Goal: Task Accomplishment & Management: Manage account settings

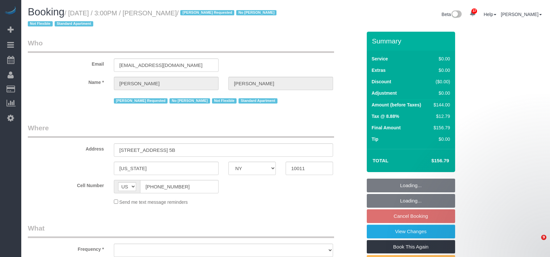
select select "NY"
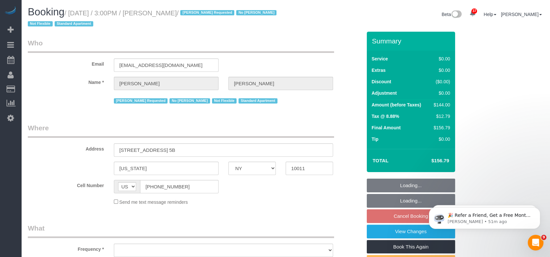
select select "string:stripe-pm_1LJGma4VGloSiKo70pY4ep0x"
select select "spot7"
select select "number:89"
select select "number:90"
select select "number:15"
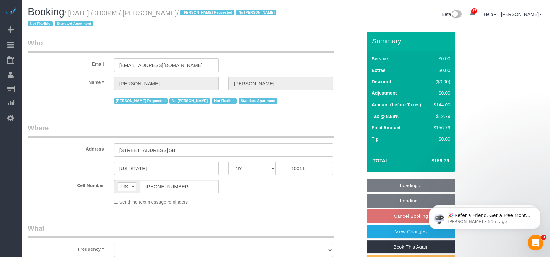
select select "number:7"
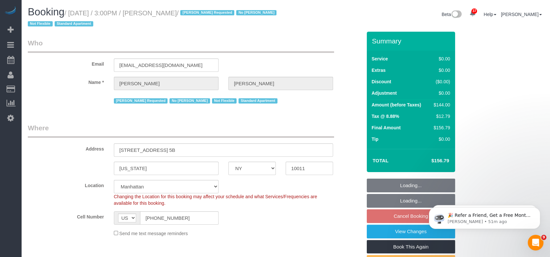
select select "object:1086"
select select "1"
drag, startPoint x: 208, startPoint y: 12, endPoint x: 69, endPoint y: 14, distance: 139.0
click at [69, 14] on small "/ October 11, 2025 / 3:00PM / Heather Cameron / Ingrid Malasi Requested No Liz …" at bounding box center [153, 18] width 250 height 18
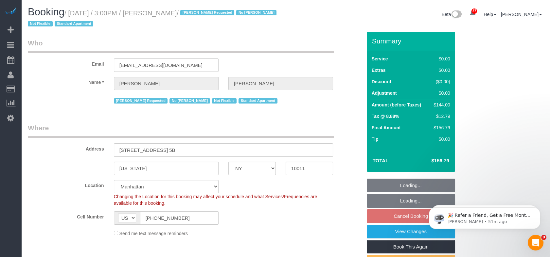
copy small "October 11, 2025 / 3:00PM / Heather Cameron"
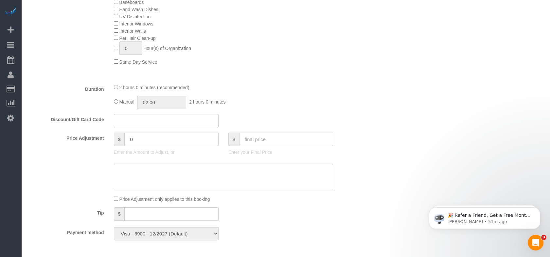
scroll to position [545, 0]
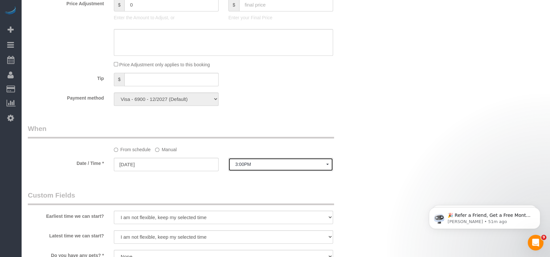
click at [249, 166] on span "3:00PM" at bounding box center [280, 164] width 91 height 5
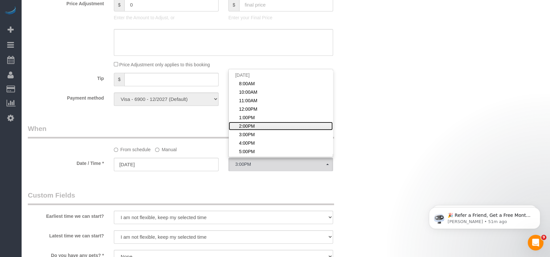
click at [256, 130] on link "2:00PM" at bounding box center [281, 126] width 104 height 9
select select "spot6"
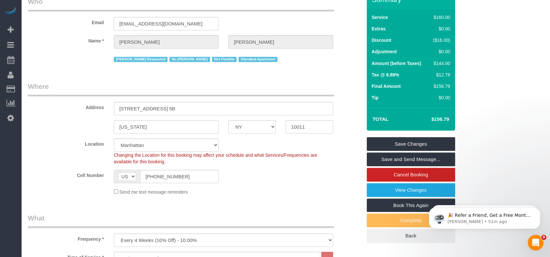
scroll to position [36, 0]
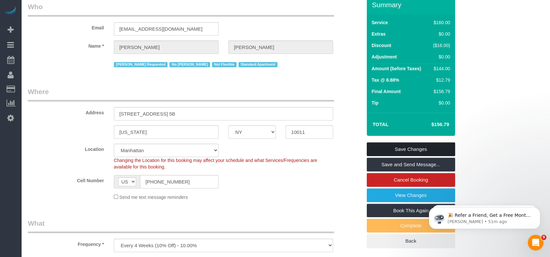
click at [400, 143] on link "Save Changes" at bounding box center [411, 150] width 88 height 14
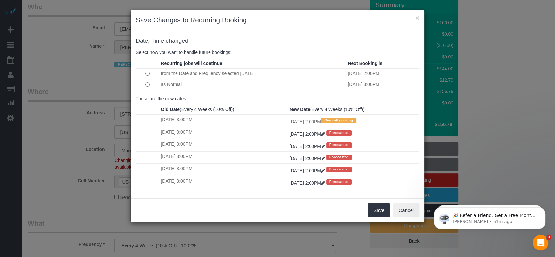
click at [148, 80] on td at bounding box center [148, 84] width 24 height 11
click at [373, 207] on button "Save" at bounding box center [379, 211] width 22 height 14
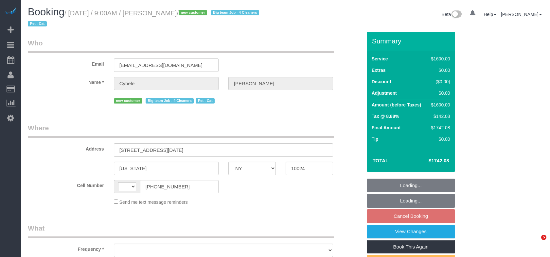
select select "NY"
select select "object:495"
select select "string:stripe-pm_1SFwzW4VGloSiKo7y5h0o3YX"
select select "number:89"
select select "number:71"
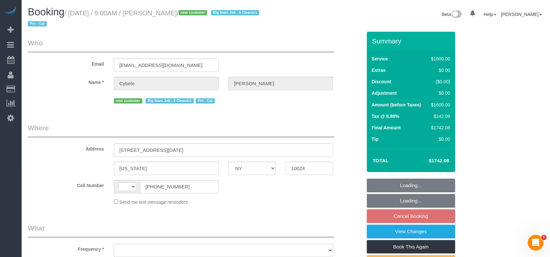
select select "number:14"
select select "number:5"
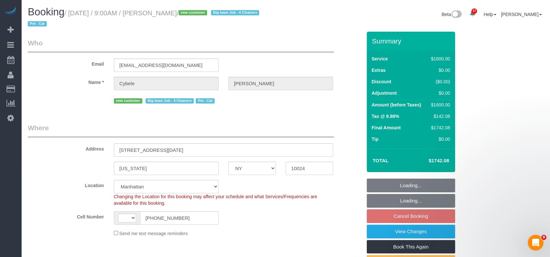
select select "object:968"
select select "string:US"
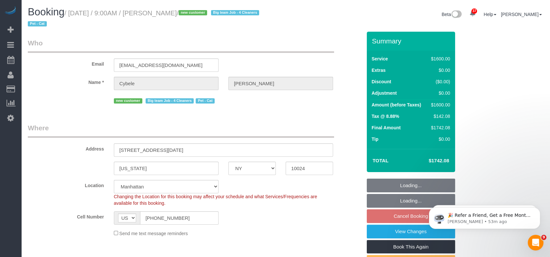
select select "4"
select select "300"
select select "spot2"
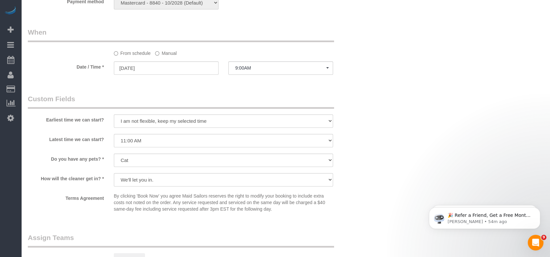
scroll to position [545, 0]
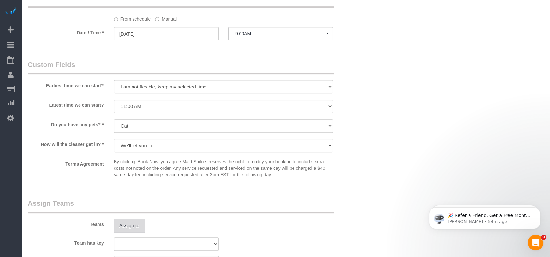
click at [134, 230] on button "Assign to" at bounding box center [129, 226] width 31 height 14
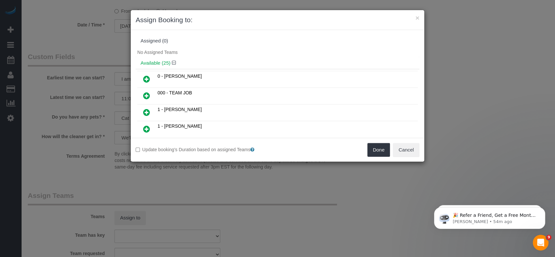
click at [149, 96] on icon at bounding box center [146, 96] width 7 height 8
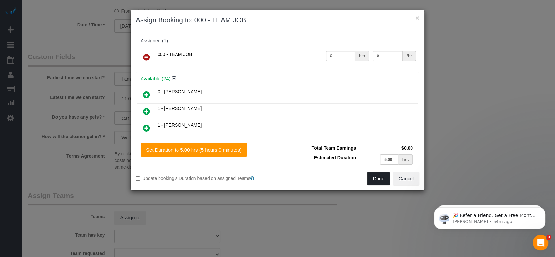
click at [377, 180] on button "Done" at bounding box center [379, 179] width 23 height 14
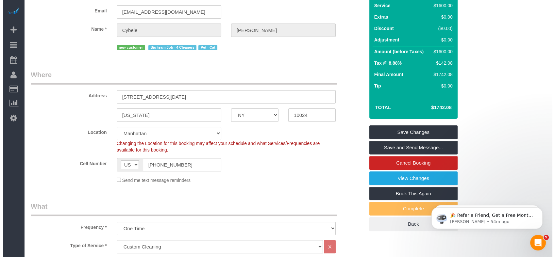
scroll to position [0, 0]
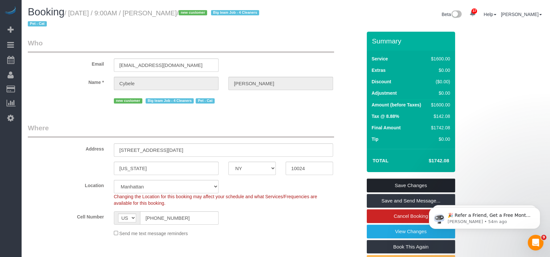
click at [388, 185] on link "Save Changes" at bounding box center [411, 186] width 88 height 14
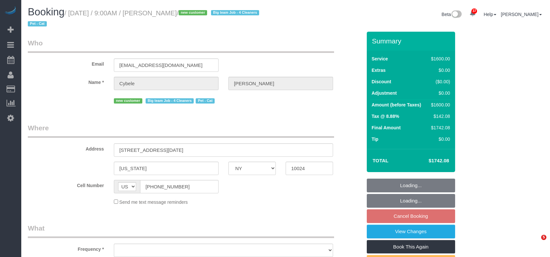
select select "NY"
select select "string:stripe-pm_1SFwzW4VGloSiKo7y5h0o3YX"
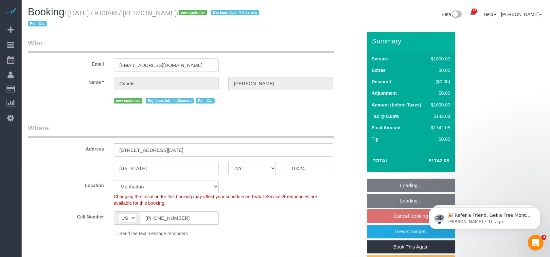
select select "object:833"
select select "spot2"
select select "object:842"
select select "number:89"
select select "number:71"
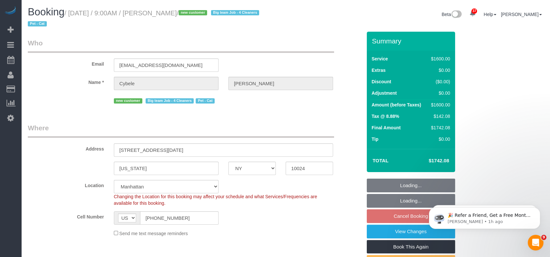
select select "number:14"
select select "number:5"
select select "4"
select select "300"
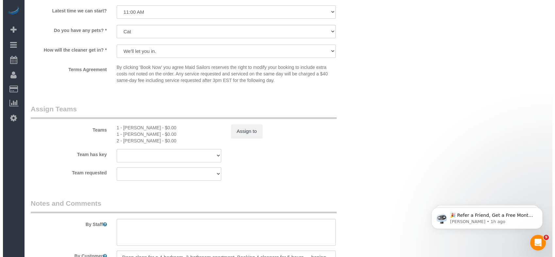
scroll to position [654, 0]
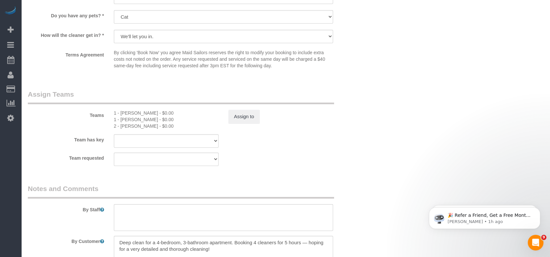
click at [247, 126] on div "Teams 1 - Jhonaysy Materano - $0.00 1 - Xiomara Inga - $0.00 2 - Maria Puetate …" at bounding box center [195, 110] width 344 height 40
click at [248, 115] on button "Assign to" at bounding box center [243, 117] width 31 height 14
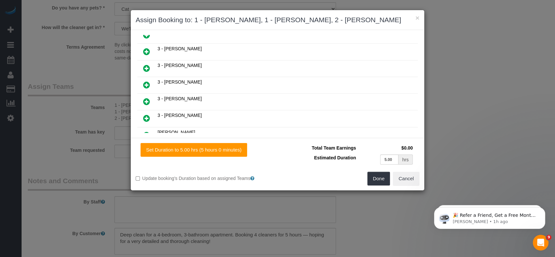
scroll to position [363, 0]
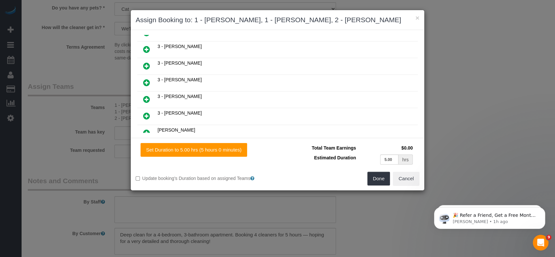
click at [149, 95] on icon at bounding box center [146, 99] width 7 height 8
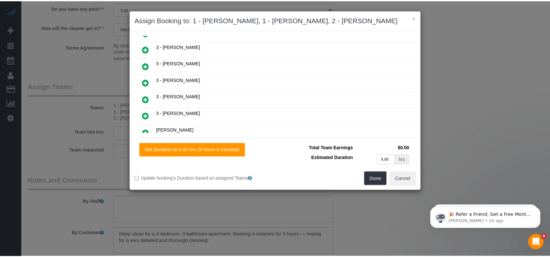
scroll to position [379, 0]
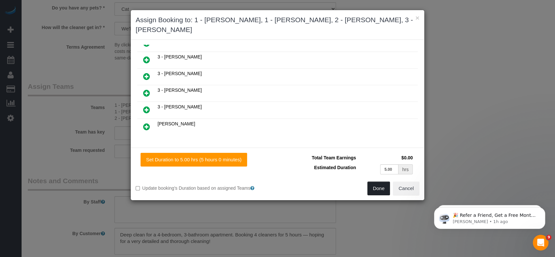
click at [373, 189] on button "Done" at bounding box center [379, 189] width 23 height 14
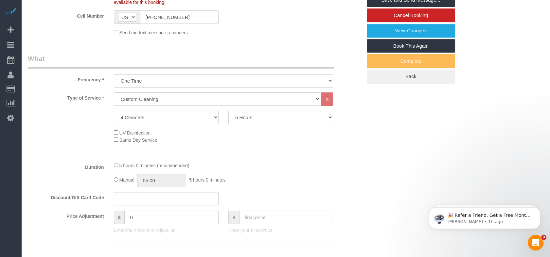
scroll to position [109, 0]
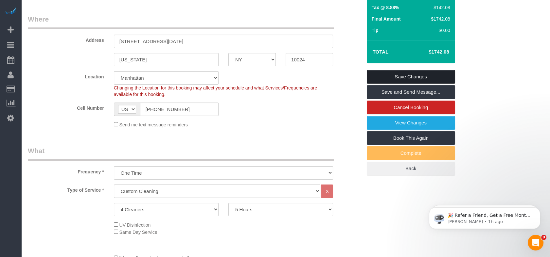
click at [382, 79] on link "Save Changes" at bounding box center [411, 77] width 88 height 14
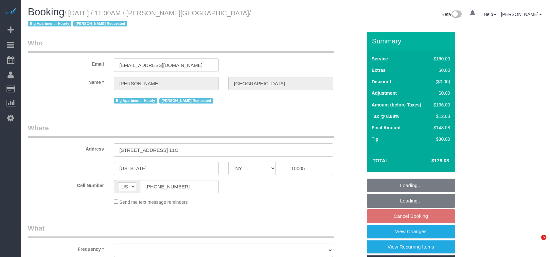
select select "NY"
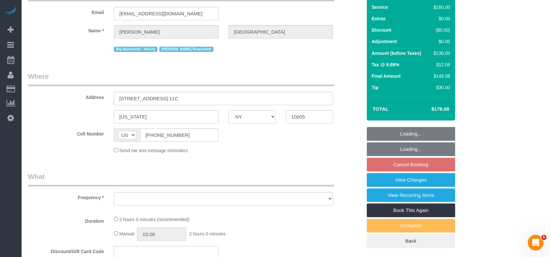
select select "object:821"
select select "string:stripe-pm_1HNiA64VGloSiKo7EYBKCsL5"
select select "number:89"
select select "number:90"
select select "number:15"
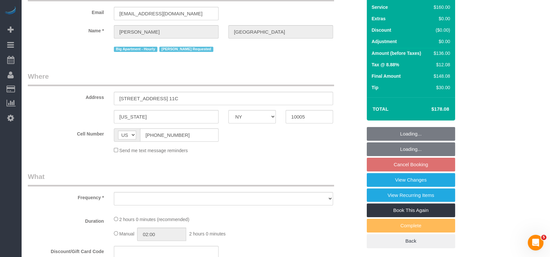
select select "number:5"
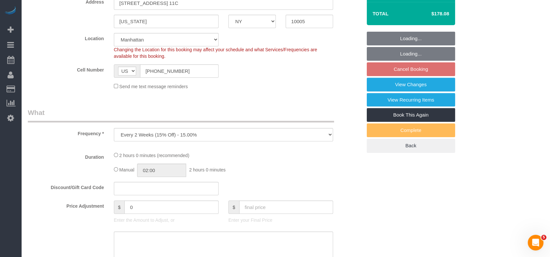
select select "object:972"
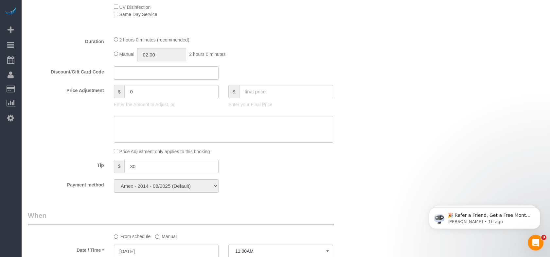
scroll to position [472, 0]
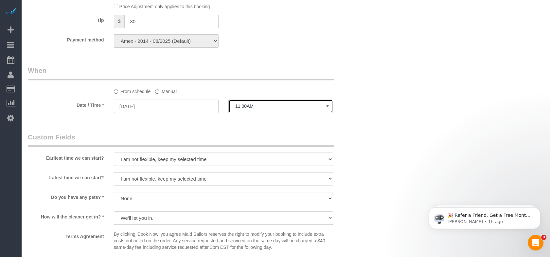
click at [258, 104] on button "11:00AM" at bounding box center [280, 106] width 105 height 13
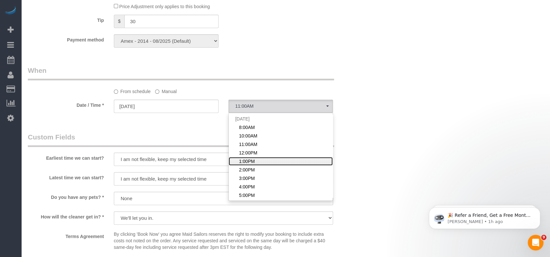
click at [248, 158] on link "1:00PM" at bounding box center [281, 161] width 104 height 9
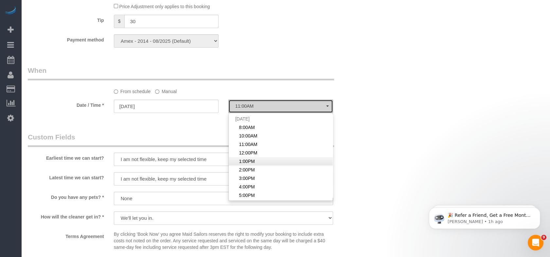
select select "spot5"
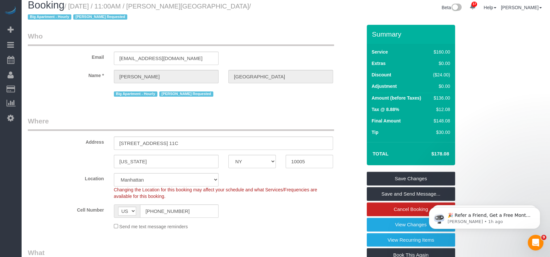
scroll to position [0, 0]
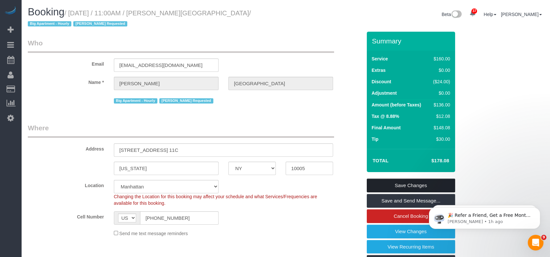
click at [394, 185] on link "Save Changes" at bounding box center [411, 186] width 88 height 14
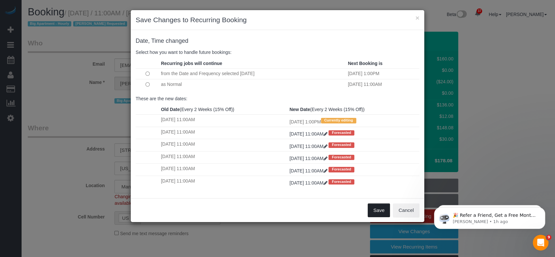
click at [379, 208] on button "Save" at bounding box center [379, 211] width 22 height 14
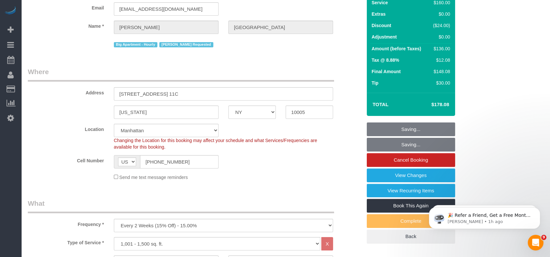
scroll to position [109, 0]
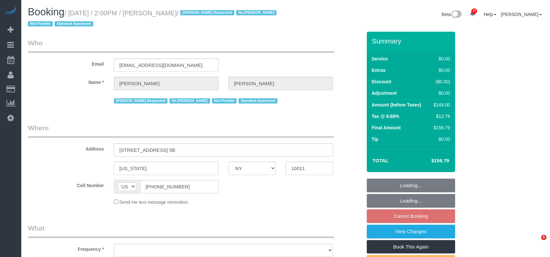
select select "NY"
select select "object:829"
select select "string:stripe-pm_1LJGma4VGloSiKo70pY4ep0x"
select select "number:89"
select select "number:90"
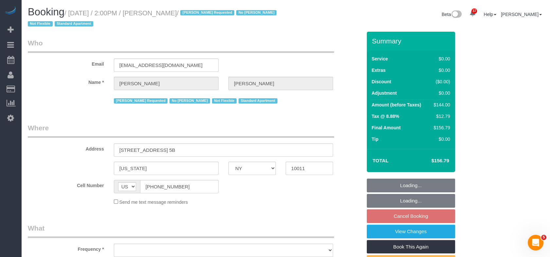
select select "number:15"
select select "number:7"
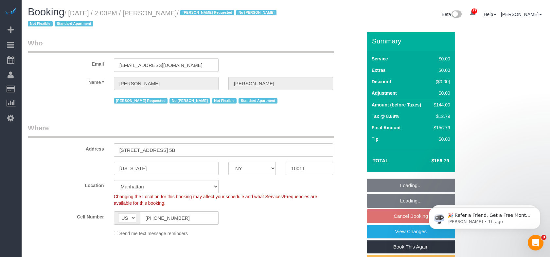
select select "object:982"
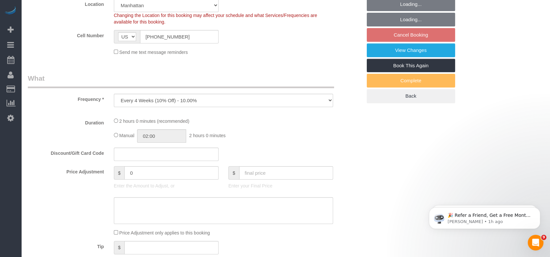
select select "1"
select select "spot6"
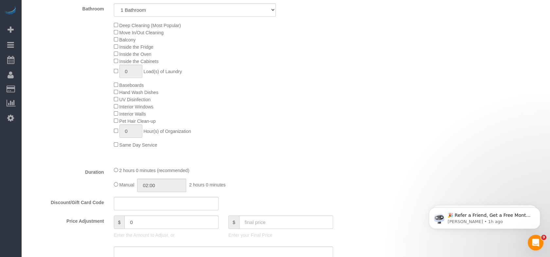
select select "1"
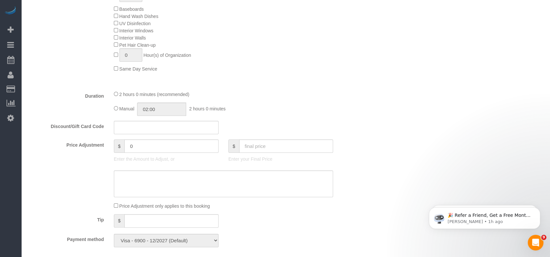
scroll to position [508, 0]
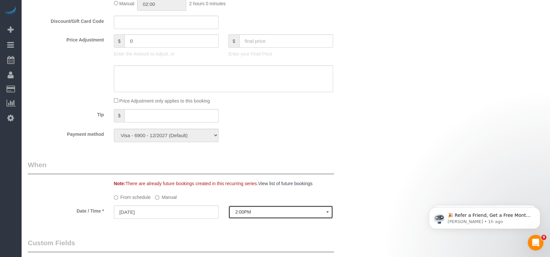
click at [258, 215] on span "2:00PM" at bounding box center [280, 212] width 91 height 5
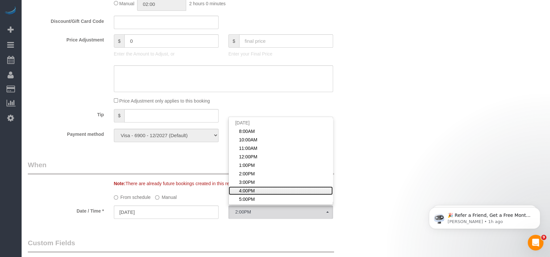
click at [250, 192] on span "4:00PM" at bounding box center [247, 191] width 16 height 7
select select "spot8"
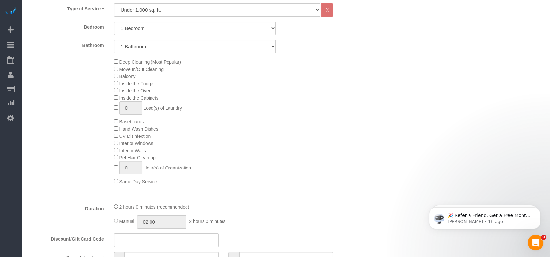
scroll to position [145, 0]
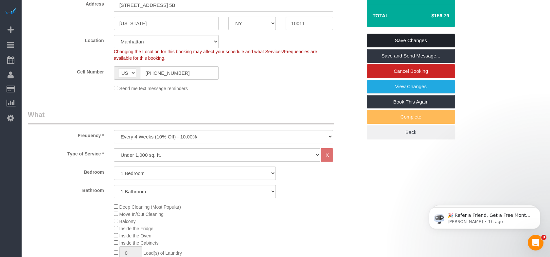
click at [423, 41] on link "Save Changes" at bounding box center [411, 41] width 88 height 14
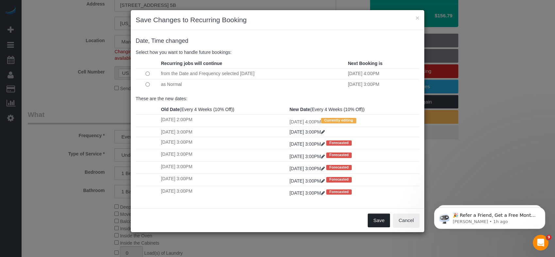
click at [379, 223] on button "Save" at bounding box center [379, 221] width 22 height 14
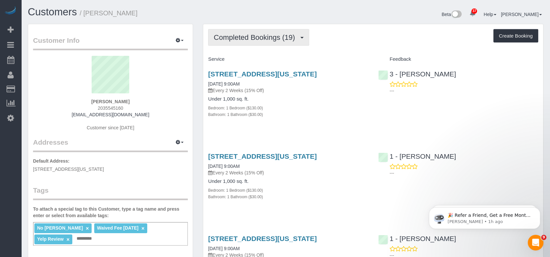
click at [242, 37] on span "Completed Bookings (19)" at bounding box center [256, 37] width 84 height 8
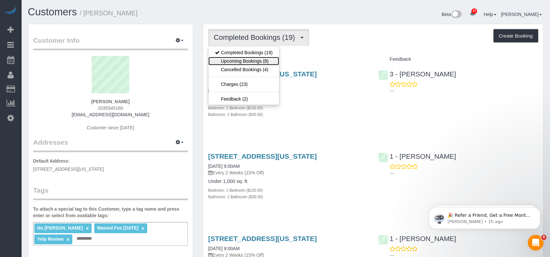
click at [235, 58] on link "Upcoming Bookings (8)" at bounding box center [243, 61] width 71 height 9
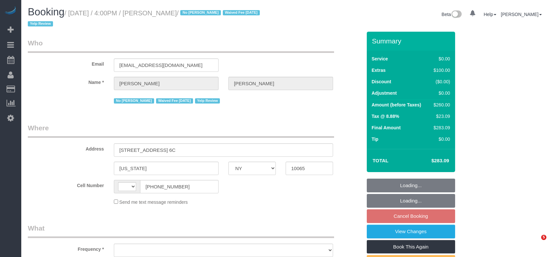
select select "NY"
select select "object:495"
select select "string:stripe-pm_1IilJ74VGloSiKo7yjH4kSKu"
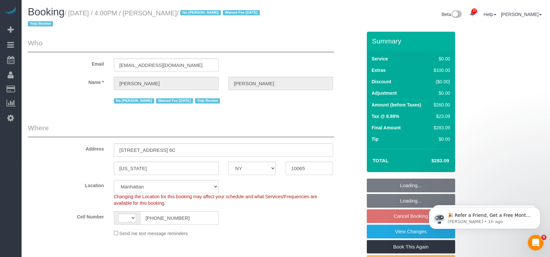
select select "string:US"
select select "1"
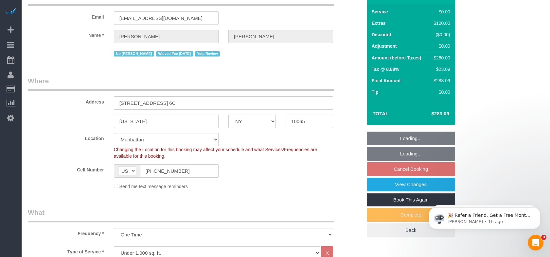
select select "spot8"
select select "number:89"
select select "number:90"
select select "number:15"
select select "number:5"
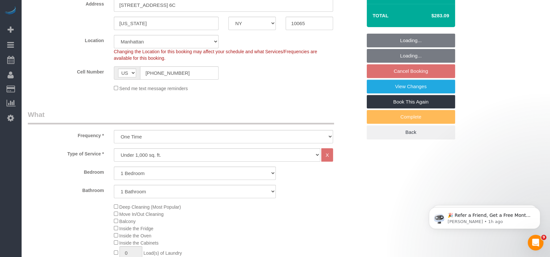
select select "object:1512"
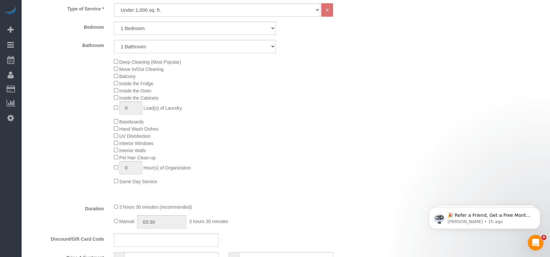
select select "1"
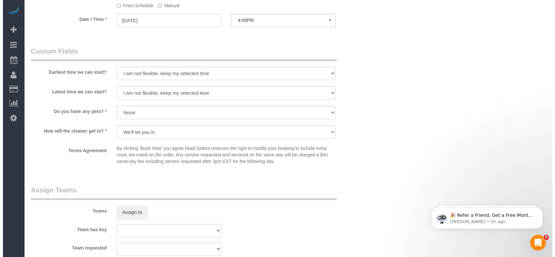
scroll to position [690, 0]
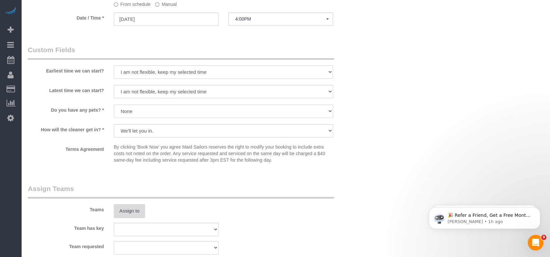
click at [120, 218] on button "Assign to" at bounding box center [129, 211] width 31 height 14
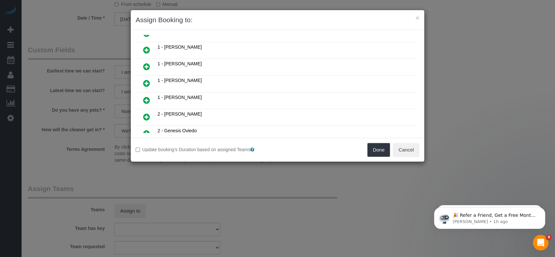
scroll to position [181, 0]
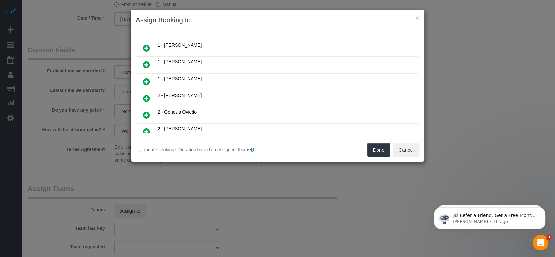
click at [150, 44] on link at bounding box center [146, 48] width 15 height 13
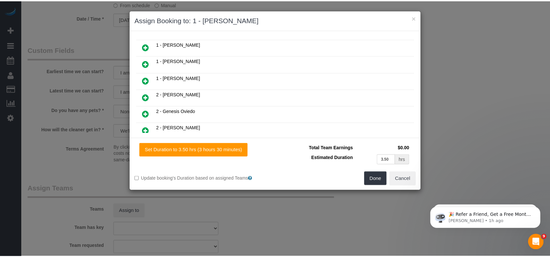
scroll to position [197, 0]
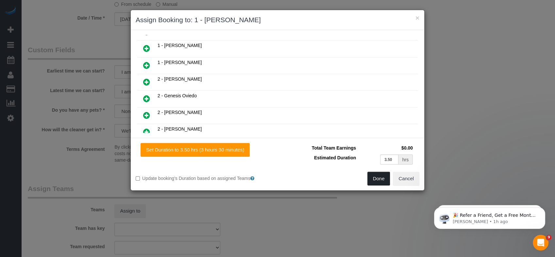
click at [386, 178] on button "Done" at bounding box center [379, 179] width 23 height 14
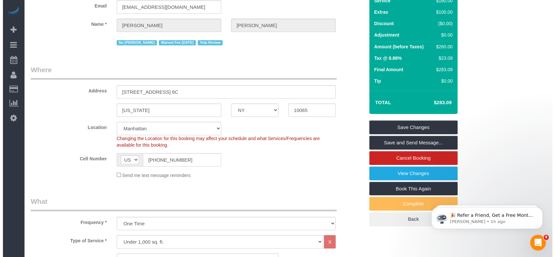
scroll to position [0, 0]
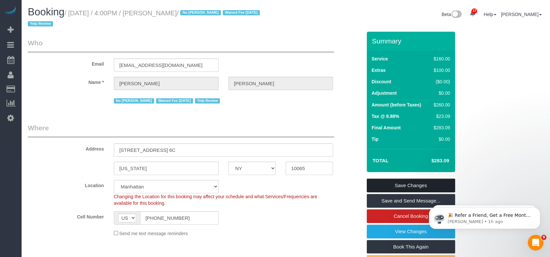
click at [421, 180] on link "Save Changes" at bounding box center [411, 186] width 88 height 14
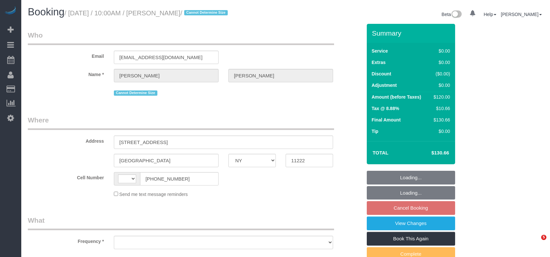
select select "NY"
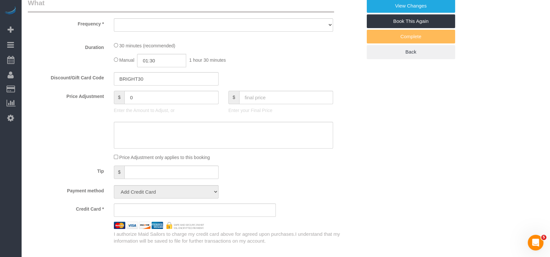
select select "string:[GEOGRAPHIC_DATA]"
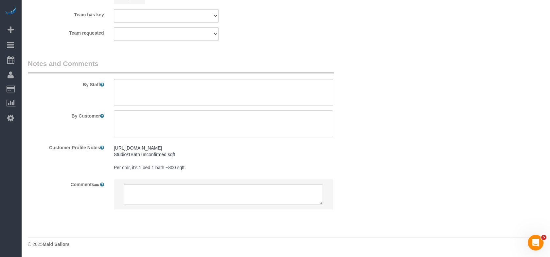
select select "string:stripe-pm_1SFz8h4VGloSiKo71xOb4pCe"
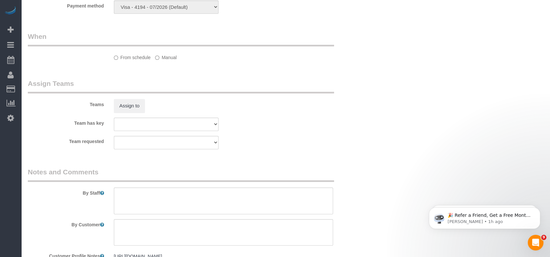
select select "spot3"
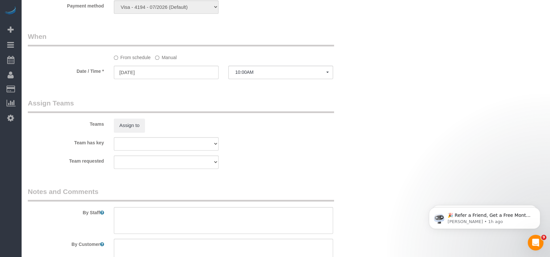
select select "object:1311"
select select "number:58"
select select "number:72"
select select "number:15"
select select "number:5"
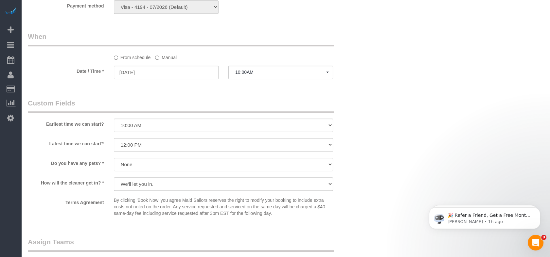
select select "object:1460"
click at [235, 75] on span "10:00AM" at bounding box center [280, 72] width 91 height 5
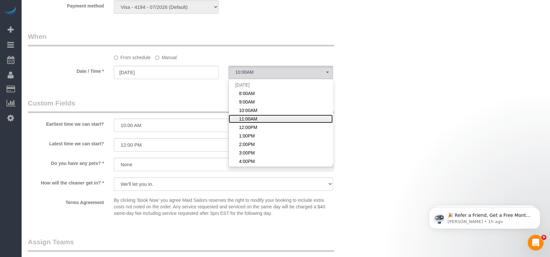
click at [244, 122] on span "11:00AM" at bounding box center [248, 119] width 18 height 7
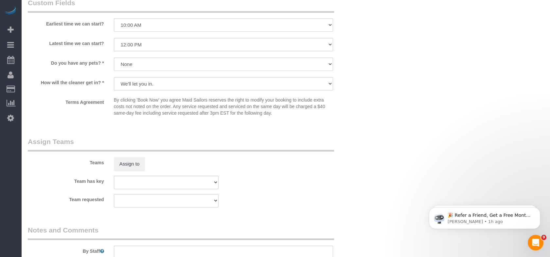
scroll to position [847, 0]
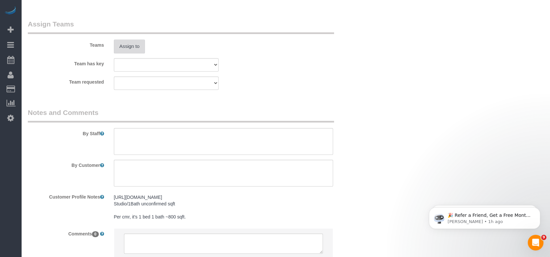
click at [126, 53] on button "Assign to" at bounding box center [129, 47] width 31 height 14
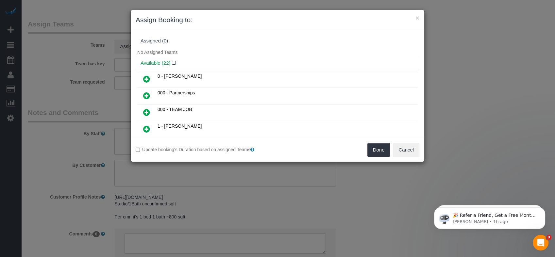
click at [262, 36] on div "Assigned (0)" at bounding box center [278, 41] width 284 height 12
drag, startPoint x: 146, startPoint y: 128, endPoint x: 171, endPoint y: 129, distance: 24.9
click at [146, 128] on icon at bounding box center [146, 129] width 7 height 8
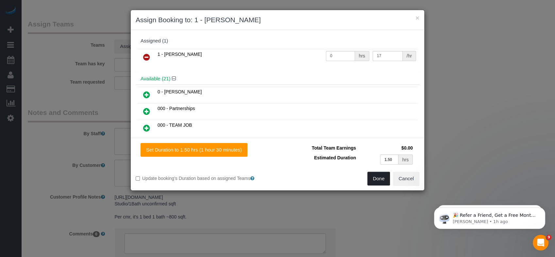
click at [377, 181] on button "Done" at bounding box center [379, 179] width 23 height 14
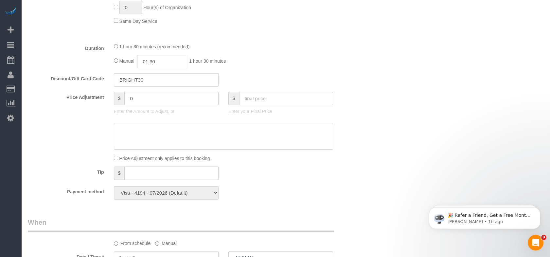
scroll to position [545, 0]
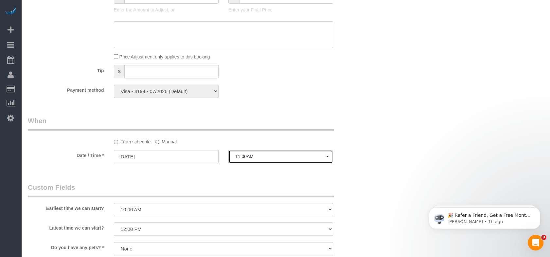
click at [254, 159] on span "11:00AM" at bounding box center [280, 156] width 91 height 5
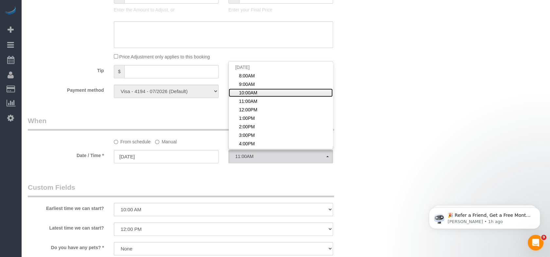
click at [264, 96] on link "10:00AM" at bounding box center [281, 93] width 104 height 9
select select "spot3"
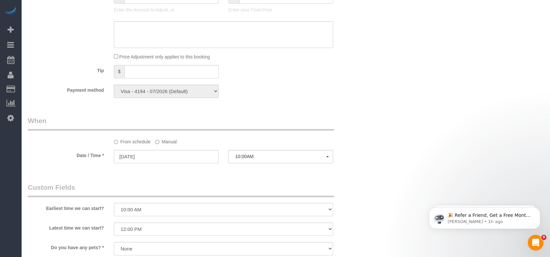
click at [164, 142] on label "Manual" at bounding box center [166, 140] width 22 height 9
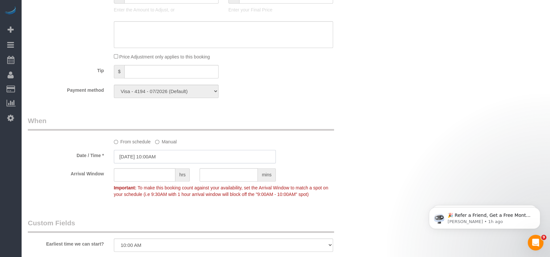
click at [165, 160] on input "10/11/2025 10:00AM" at bounding box center [195, 156] width 162 height 13
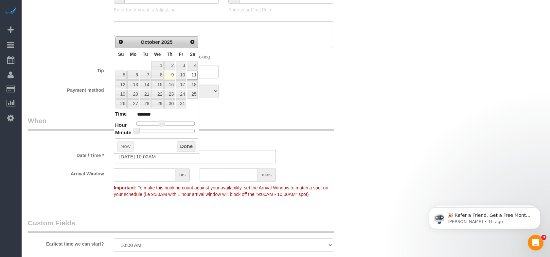
type input "10/11/2025 10:25AM"
type input "*******"
type input "10/11/2025 10:30AM"
type input "*******"
drag, startPoint x: 163, startPoint y: 131, endPoint x: 167, endPoint y: 132, distance: 4.4
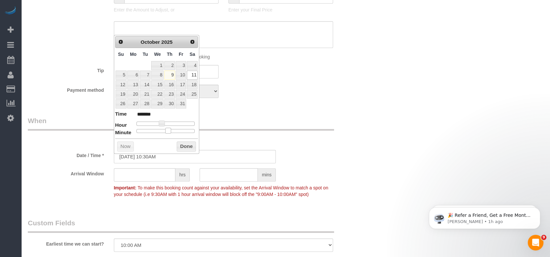
click at [167, 132] on div at bounding box center [165, 131] width 59 height 4
click at [180, 149] on button "Done" at bounding box center [186, 147] width 19 height 10
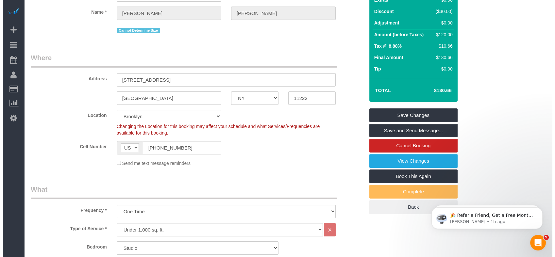
scroll to position [0, 0]
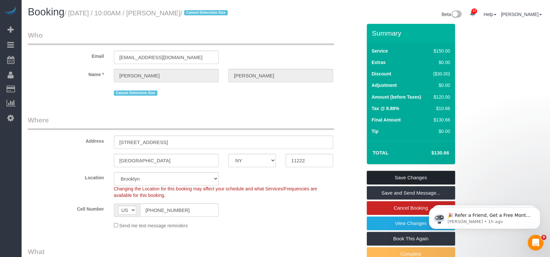
click at [398, 177] on link "Save Changes" at bounding box center [411, 178] width 88 height 14
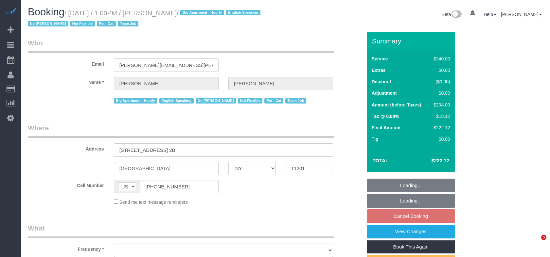
select select "NY"
select select "number:89"
select select "number:90"
select select "number:14"
select select "number:5"
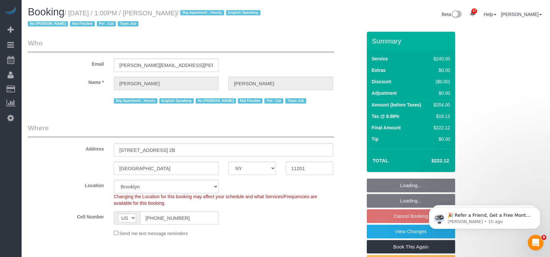
select select "object:1105"
select select "string:stripe-pm_1Ro8Hr4VGloSiKo7kqJISDBj"
select select "180"
select select "spot6"
select select "object:1473"
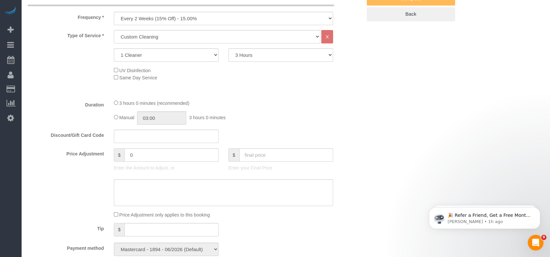
scroll to position [363, 0]
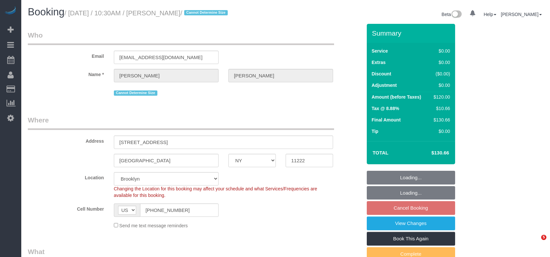
select select "NY"
select select "string:stripe-pm_1SFz8h4VGloSiKo71xOb4pCe"
select select "number:58"
select select "number:72"
select select "number:15"
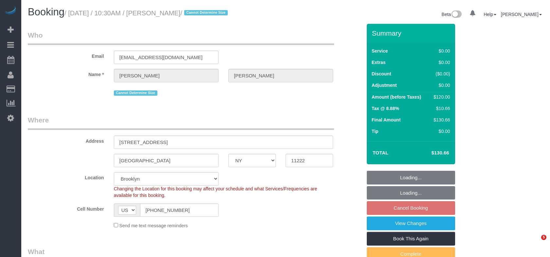
select select "number:5"
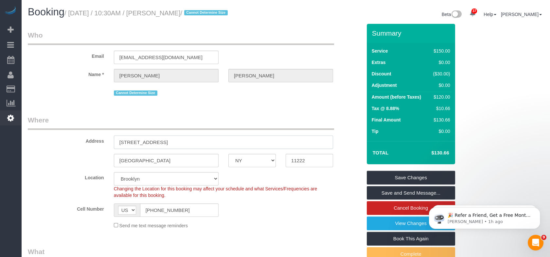
drag, startPoint x: 194, startPoint y: 143, endPoint x: 0, endPoint y: 118, distance: 195.4
click at [0, 123] on html "37 Beta Your Notifications You have 0 alerts × You have 1 to charge for [DATE] …" at bounding box center [275, 128] width 550 height 257
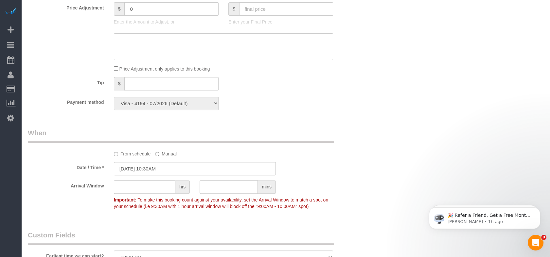
scroll to position [617, 0]
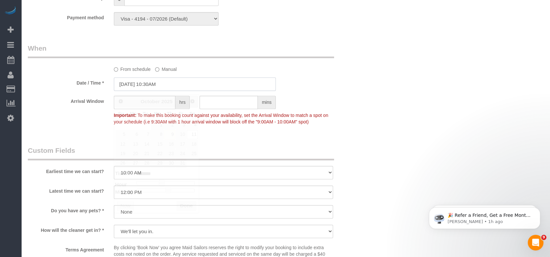
click at [184, 84] on input "[DATE] 10:30AM" at bounding box center [195, 83] width 162 height 13
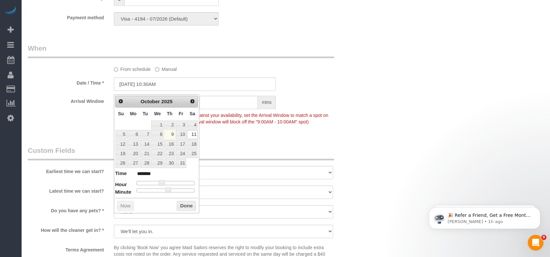
type input "[DATE] 11:30AM"
type input "*******"
type input "[DATE] 12:30PM"
type input "*******"
click at [166, 183] on div at bounding box center [165, 183] width 59 height 4
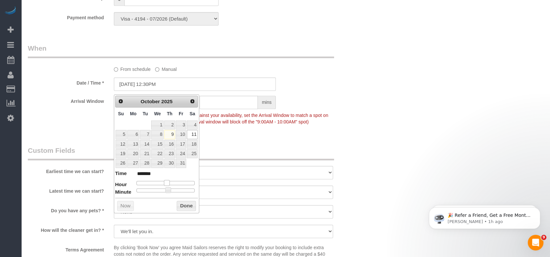
type input "[DATE] 11:30AM"
type input "*******"
click at [164, 181] on span at bounding box center [164, 183] width 6 height 6
type input "[DATE] 11:25AM"
type input "*******"
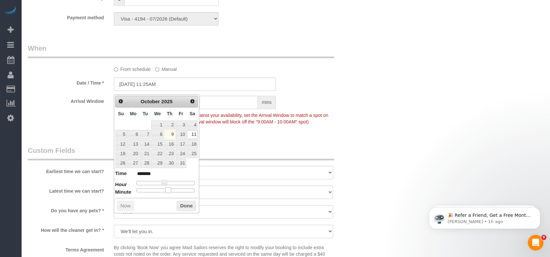
type input "[DATE] 11:20AM"
type input "*******"
type input "[DATE] 11:15AM"
type input "*******"
type input "[DATE] 11:10AM"
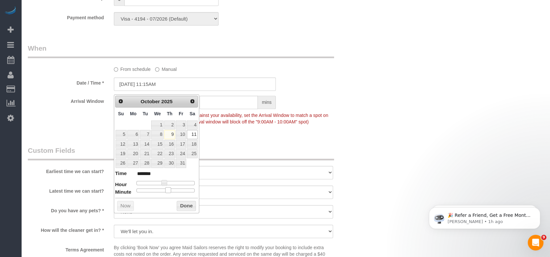
type input "*******"
type input "[DATE] 11:05AM"
type input "*******"
type input "[DATE] 11:00AM"
type input "*******"
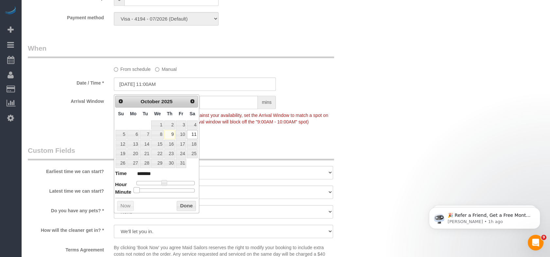
drag, startPoint x: 168, startPoint y: 189, endPoint x: 125, endPoint y: 190, distance: 43.5
click at [125, 190] on dl "Time ******* Hour Minute Second Millisecond Microsecond Time Zone ***** ***** *…" at bounding box center [156, 181] width 83 height 23
click at [184, 209] on button "Done" at bounding box center [186, 206] width 19 height 10
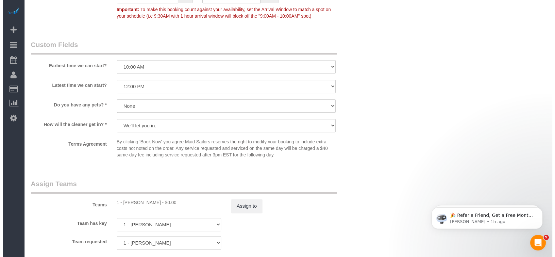
scroll to position [799, 0]
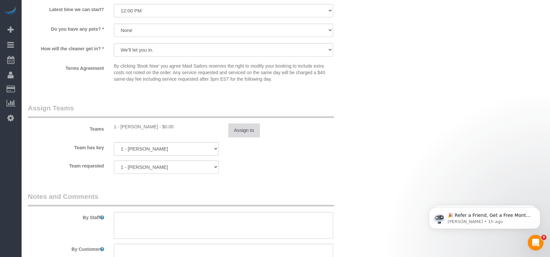
click at [245, 134] on button "Assign to" at bounding box center [243, 131] width 31 height 14
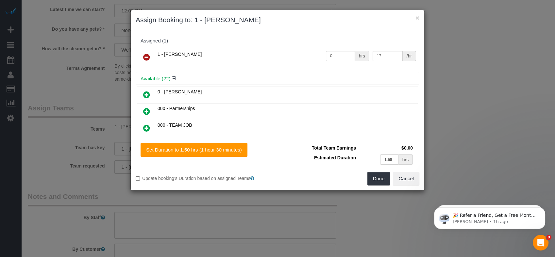
click at [149, 52] on link at bounding box center [146, 57] width 15 height 13
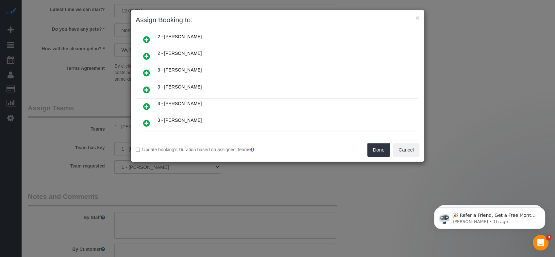
scroll to position [236, 0]
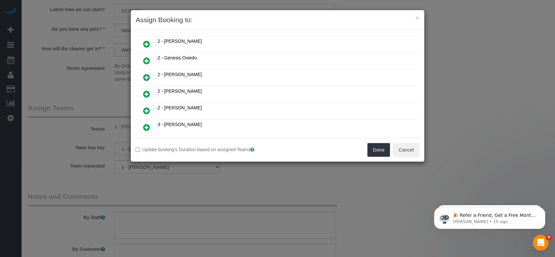
click at [144, 90] on icon at bounding box center [146, 94] width 7 height 8
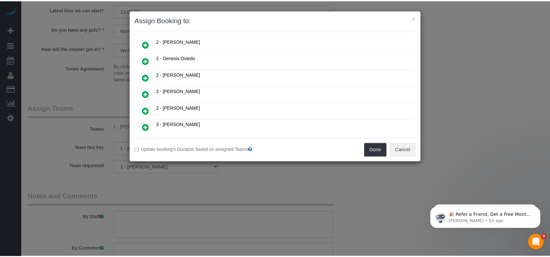
scroll to position [251, 0]
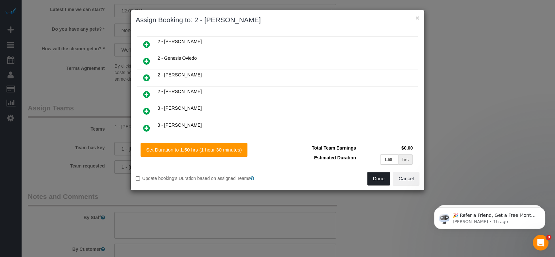
click at [386, 176] on button "Done" at bounding box center [379, 179] width 23 height 14
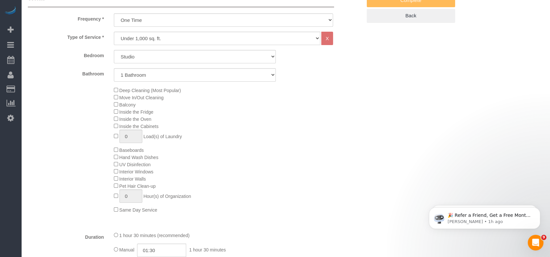
scroll to position [73, 0]
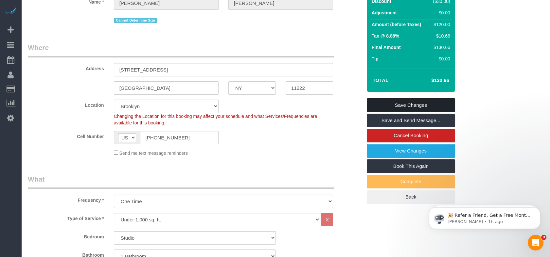
click at [395, 106] on link "Save Changes" at bounding box center [411, 105] width 88 height 14
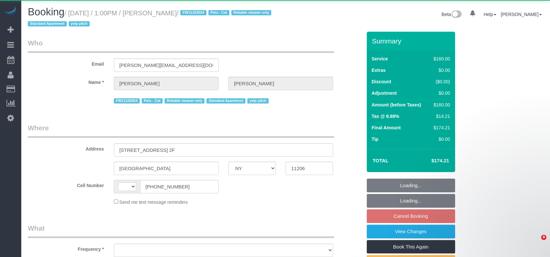
select select "NY"
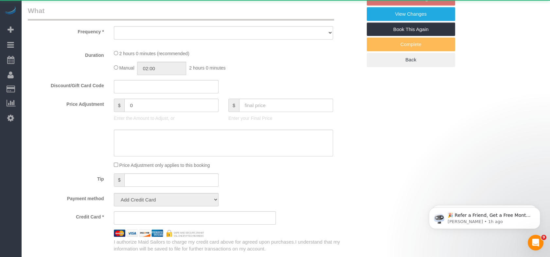
select select "string:[GEOGRAPHIC_DATA]"
select select "string:stripe-pm_1LVK4E4VGloSiKo77j9FA1oZ"
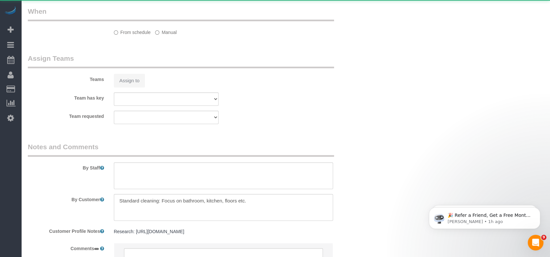
select select "object:827"
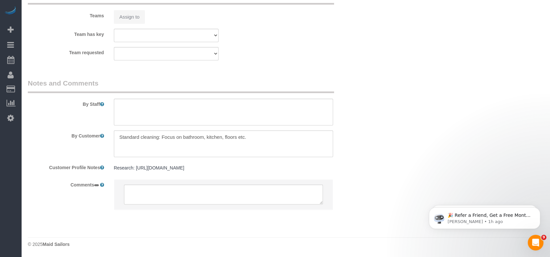
select select "number:61"
select select "number:74"
select select "number:14"
select select "number:5"
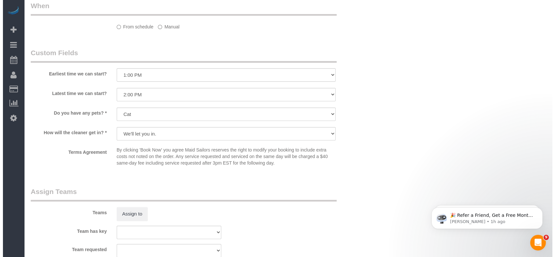
scroll to position [675, 0]
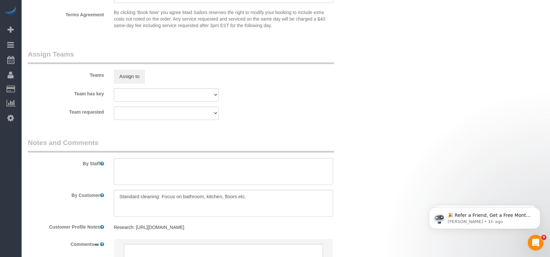
select select "spot6"
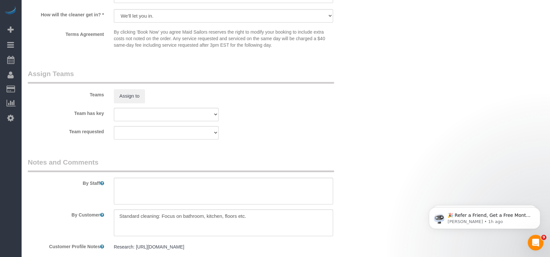
select select "object:1466"
click at [119, 92] on button "Assign to" at bounding box center [129, 96] width 31 height 14
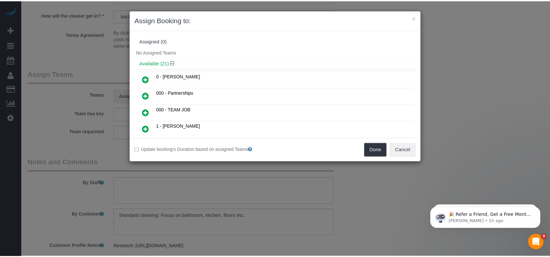
scroll to position [220, 0]
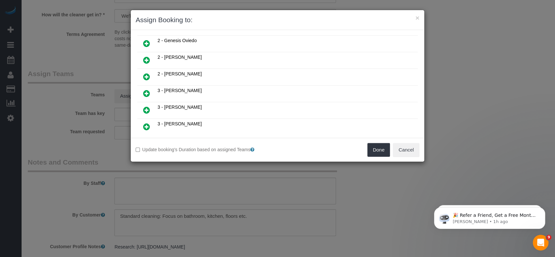
click at [249, 23] on h3 "Assign Booking to:" at bounding box center [278, 20] width 284 height 10
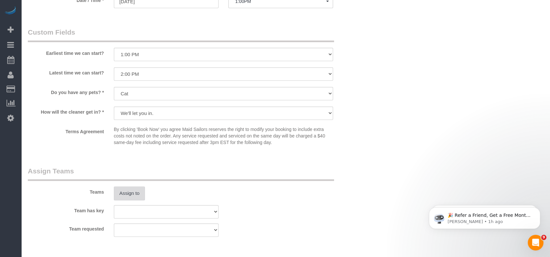
scroll to position [565, 0]
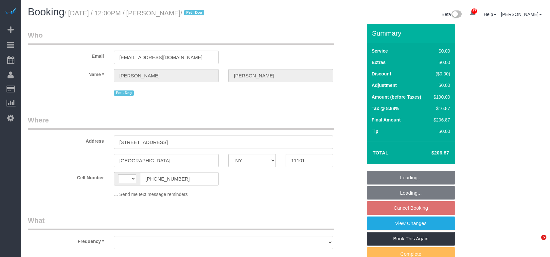
select select "NY"
select select "object:562"
select select "string:stripe-pm_1SGJgS4VGloSiKo7JksA3iSU"
select select "string:[GEOGRAPHIC_DATA]"
select select "1"
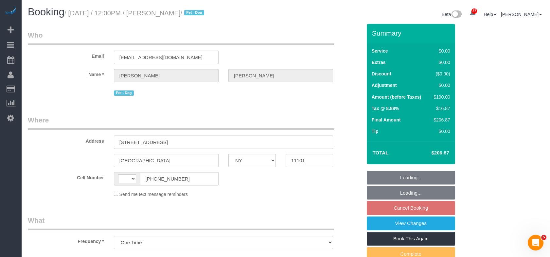
select select "2"
select select "spot5"
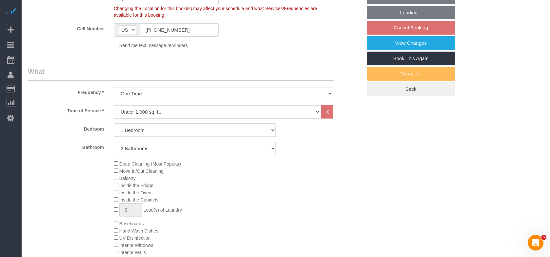
select select "number:60"
select select "number:73"
select select "number:13"
select select "number:5"
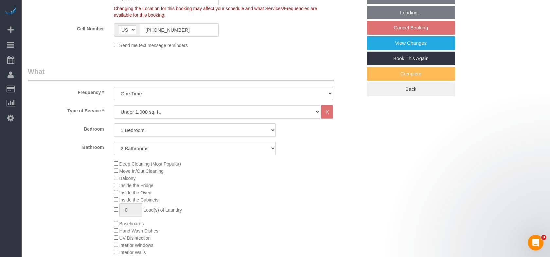
scroll to position [181, 0]
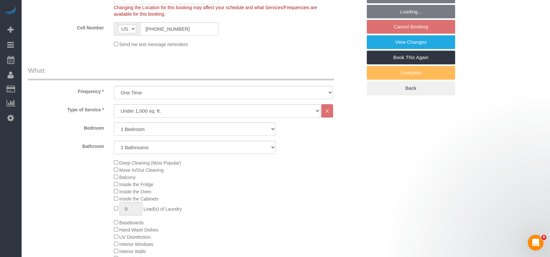
select select "spot60"
select select "object:1419"
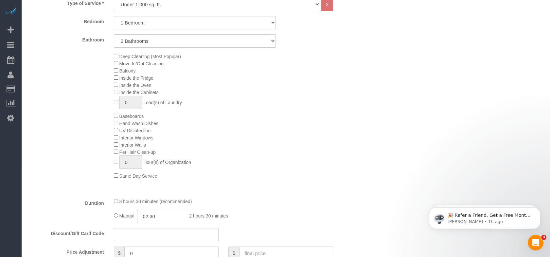
scroll to position [363, 0]
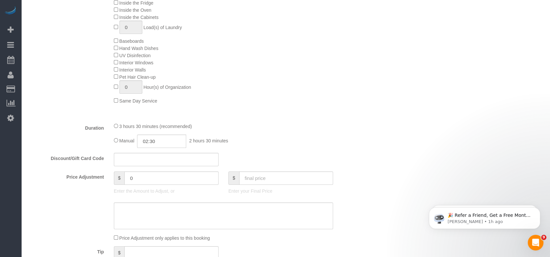
select select "1"
select select "2"
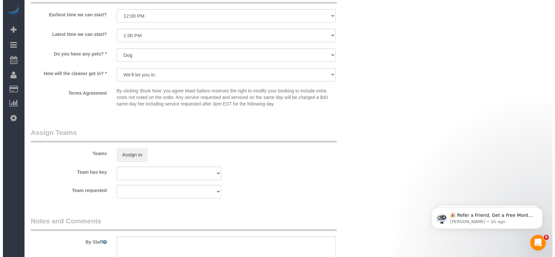
scroll to position [763, 0]
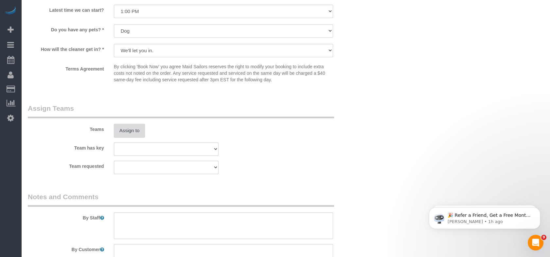
click at [121, 131] on button "Assign to" at bounding box center [129, 131] width 31 height 14
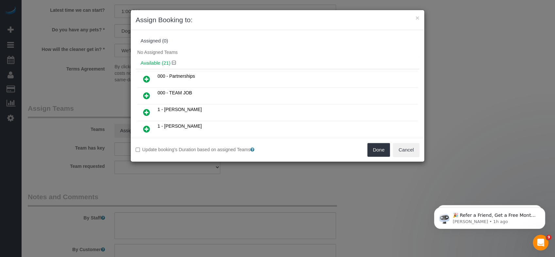
click at [249, 65] on h4 "Available (21)" at bounding box center [278, 63] width 274 height 6
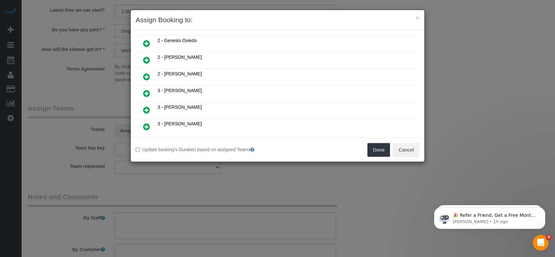
click at [148, 90] on icon at bounding box center [146, 94] width 7 height 8
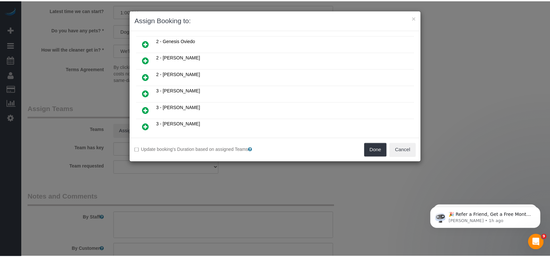
scroll to position [235, 0]
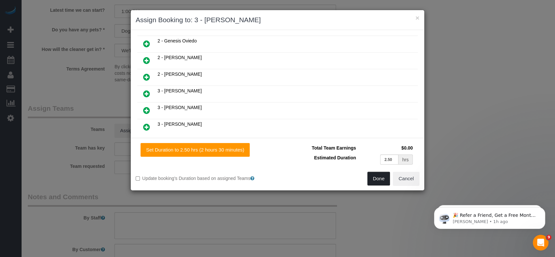
click at [380, 180] on button "Done" at bounding box center [379, 179] width 23 height 14
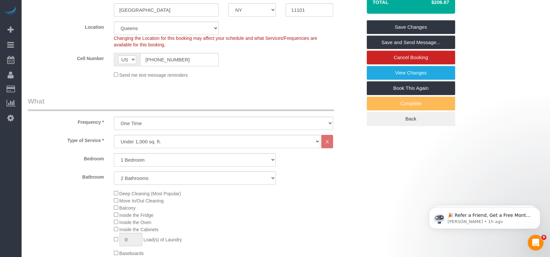
scroll to position [36, 0]
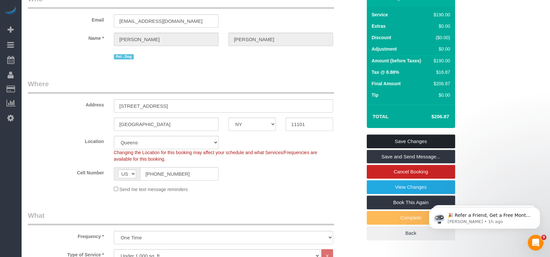
click at [391, 145] on link "Save Changes" at bounding box center [411, 142] width 88 height 14
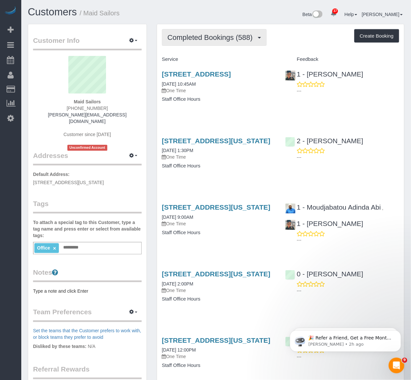
click at [231, 38] on span "Completed Bookings (588)" at bounding box center [211, 37] width 88 height 8
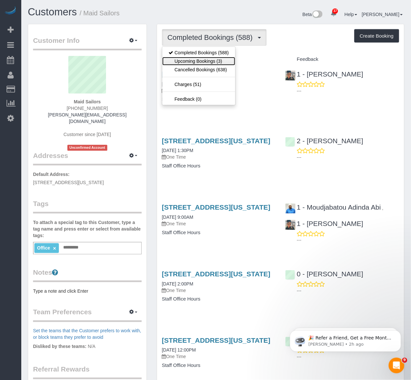
click at [218, 60] on link "Upcoming Bookings (3)" at bounding box center [198, 61] width 73 height 9
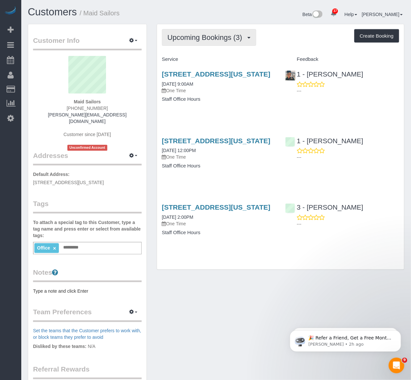
click at [203, 34] on span "Upcoming Bookings (3)" at bounding box center [206, 37] width 78 height 8
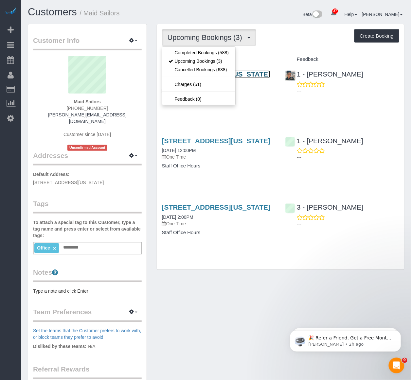
click at [245, 74] on link "333 West 39th Street, Suite. 405, New York, NY 10018" at bounding box center [216, 74] width 109 height 8
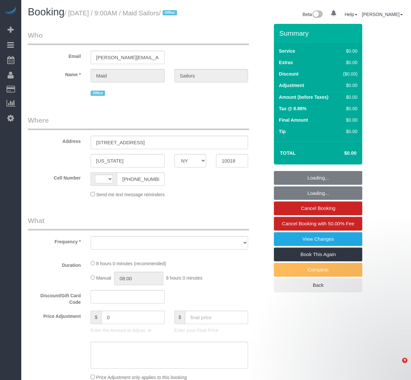
select select "NY"
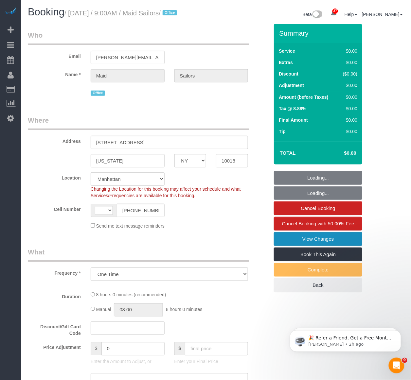
select select "object:699"
select select "string:[GEOGRAPHIC_DATA]"
select select "480"
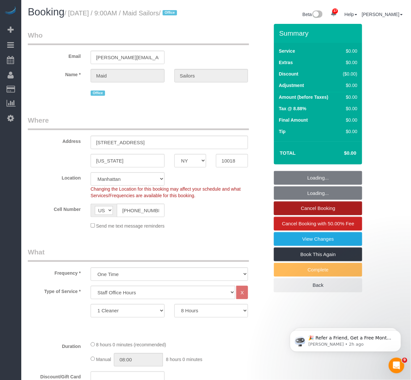
select select "spot1"
select select "number:89"
select select "number:90"
select select "number:15"
select select "number:5"
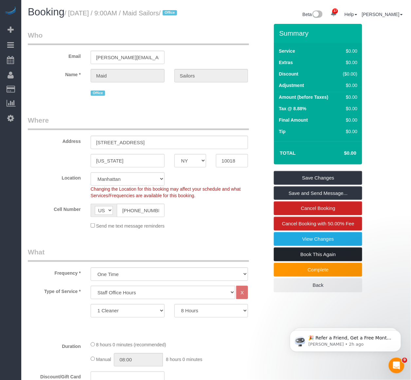
click at [296, 261] on link "Book This Again" at bounding box center [318, 255] width 88 height 14
select select "NY"
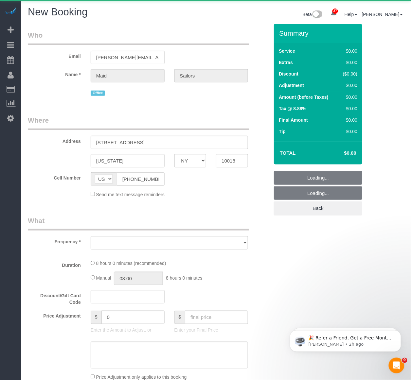
select select "object:2355"
select select "number:89"
select select "number:90"
select select "number:15"
select select "number:5"
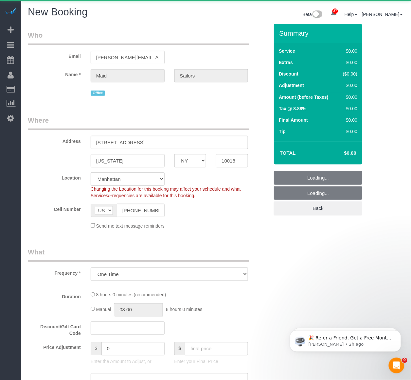
select select "string:stripe"
select select "object:2813"
select select "480"
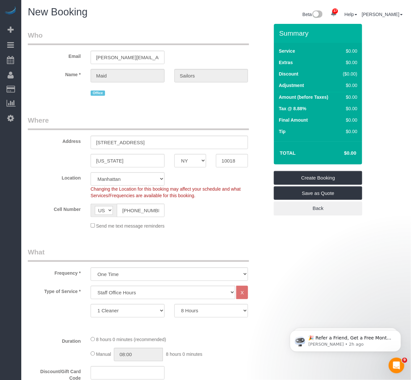
select select "object:2954"
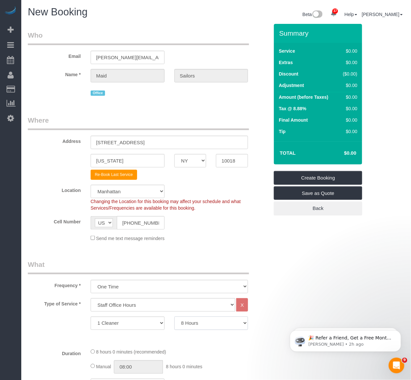
click at [185, 329] on select "0.5 Hours 1 Hour 1.5 Hour 2 Hours 2.5 Hours 3 Hours 3.5 Hours 4 Hours 4.5 Hours…" at bounding box center [211, 323] width 74 height 13
select select "30"
click at [174, 318] on select "0.5 Hours 1 Hour 1.5 Hour 2 Hours 2.5 Hours 3 Hours 3.5 Hours 4 Hours 4.5 Hours…" at bounding box center [211, 323] width 74 height 13
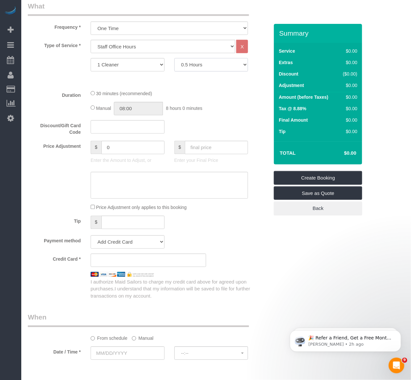
scroll to position [400, 0]
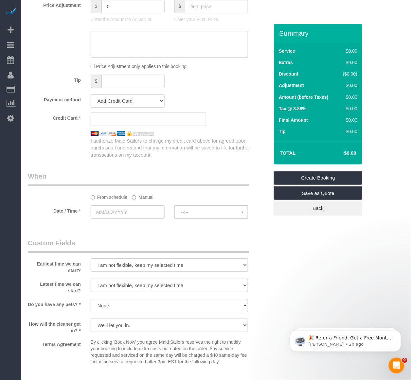
click at [134, 215] on input "text" at bounding box center [128, 211] width 74 height 13
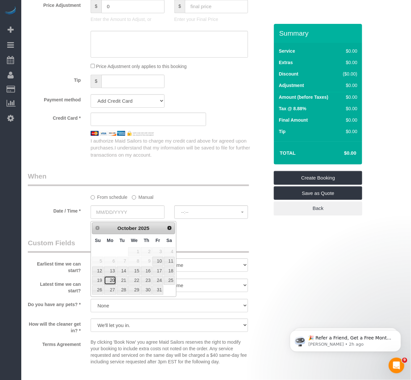
click at [110, 280] on link "20" at bounding box center [110, 280] width 12 height 9
type input "[DATE]"
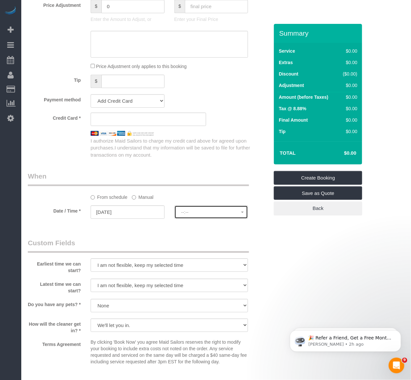
click at [200, 217] on button "--:--" at bounding box center [211, 211] width 74 height 13
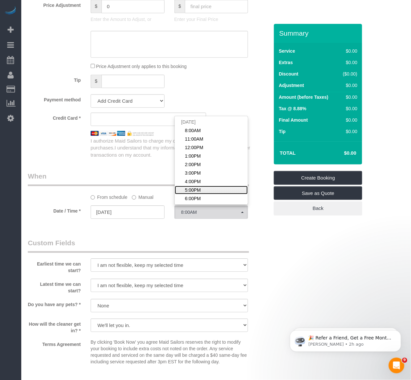
click at [195, 193] on span "5:00PM" at bounding box center [193, 190] width 16 height 7
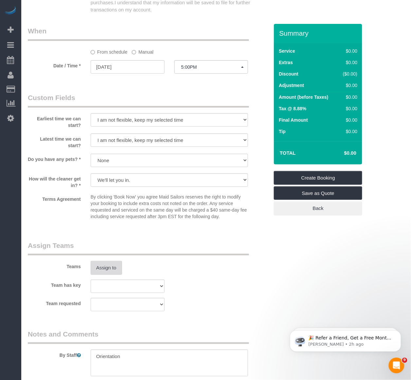
click at [113, 272] on button "Assign to" at bounding box center [106, 268] width 31 height 14
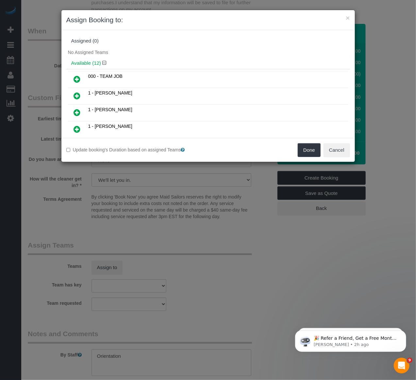
scroll to position [1398, 0]
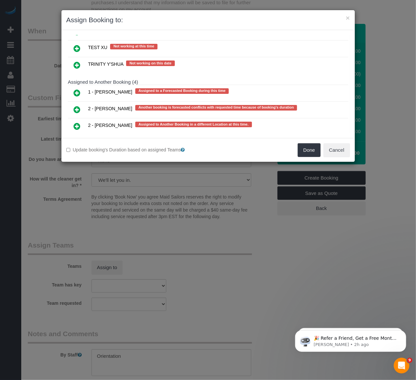
drag, startPoint x: 76, startPoint y: 87, endPoint x: 77, endPoint y: 82, distance: 4.8
click at [76, 106] on icon at bounding box center [77, 110] width 7 height 8
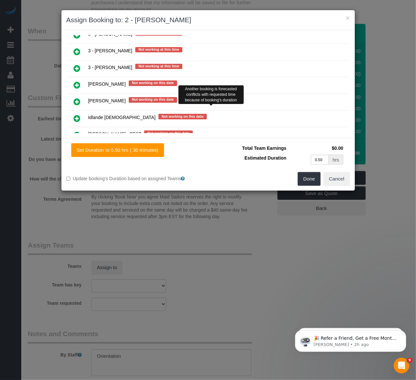
scroll to position [1261, 0]
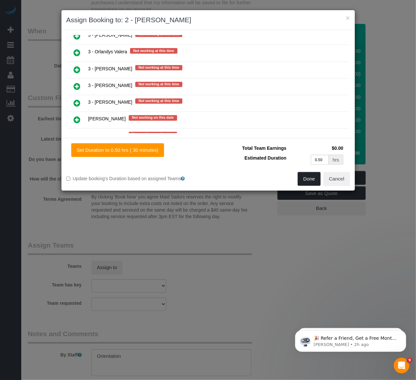
click at [312, 177] on button "Done" at bounding box center [309, 179] width 23 height 14
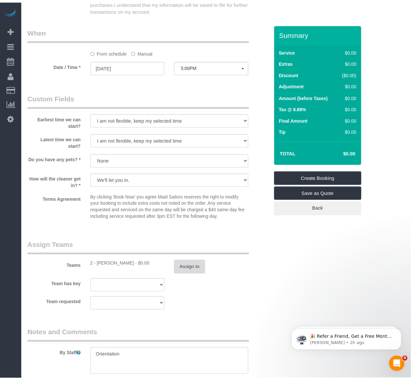
scroll to position [545, 0]
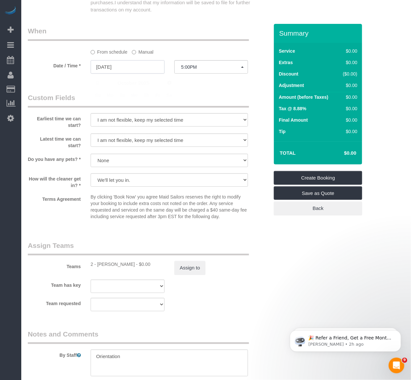
click at [126, 70] on input "[DATE]" at bounding box center [128, 66] width 74 height 13
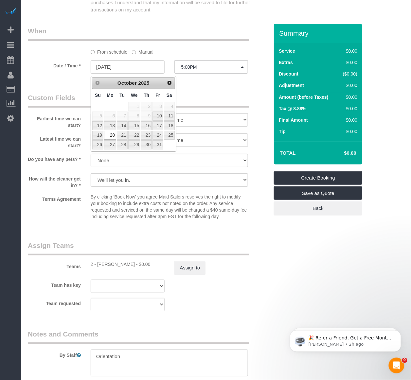
click at [243, 283] on div "Team has key 000- [PERSON_NAME] 000 - Partnerships 000 - TEAM JOB 0 - [PERSON_N…" at bounding box center [148, 286] width 251 height 13
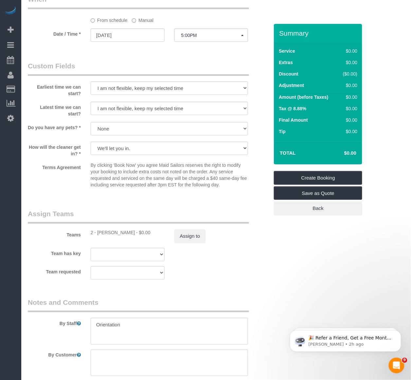
scroll to position [563, 0]
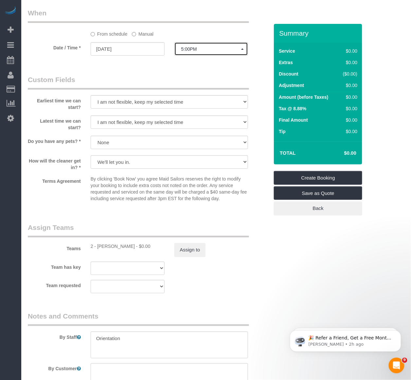
click at [192, 50] on span "5:00PM" at bounding box center [211, 48] width 60 height 5
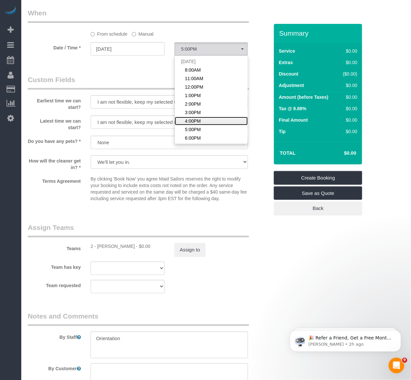
click at [195, 123] on span "4:00PM" at bounding box center [193, 121] width 16 height 7
select select "spot77"
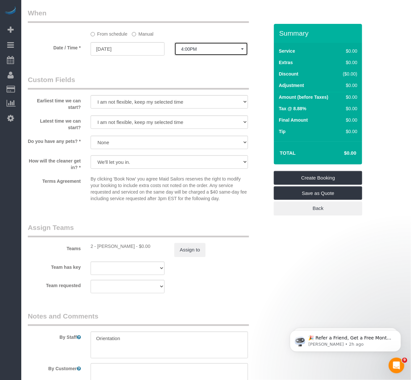
click at [209, 48] on span "4:00PM" at bounding box center [211, 48] width 60 height 5
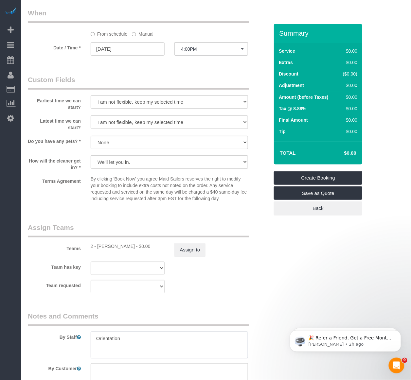
drag, startPoint x: 142, startPoint y: 333, endPoint x: 85, endPoint y: 333, distance: 56.6
click at [86, 333] on div at bounding box center [169, 345] width 167 height 27
click at [172, 342] on textarea at bounding box center [170, 345] width 158 height 27
paste textarea "(East Photographic)"
click at [135, 339] on textarea at bounding box center [170, 345] width 158 height 27
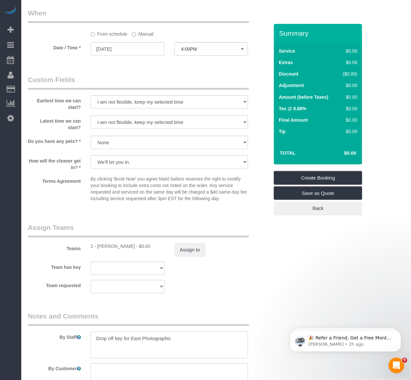
drag, startPoint x: 186, startPoint y: 339, endPoint x: 131, endPoint y: 337, distance: 54.3
click at [131, 337] on textarea at bounding box center [170, 345] width 158 height 27
paste textarea "[PERSON_NAME] (East Photographic)"
type textarea "Drop off key for [PERSON_NAME] (East Photographic)"
click at [310, 177] on link "Create Booking" at bounding box center [318, 178] width 88 height 14
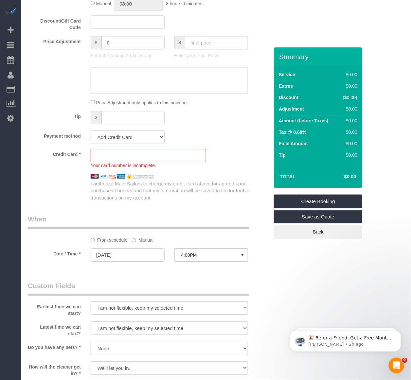
scroll to position [356, 0]
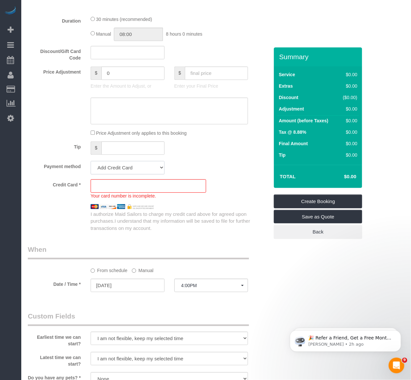
click at [115, 171] on select "Add Credit Card Cash Check Paypal" at bounding box center [128, 167] width 74 height 13
select select "string:cash"
click at [91, 163] on select "Add Credit Card Cash Check Paypal" at bounding box center [128, 167] width 74 height 13
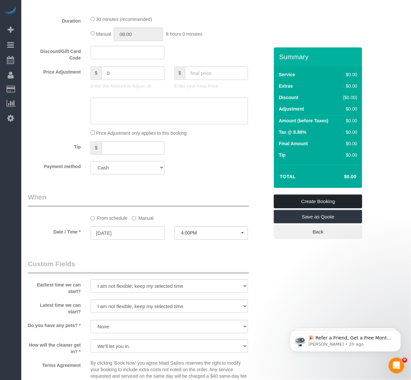
click at [324, 202] on link "Create Booking" at bounding box center [318, 202] width 88 height 14
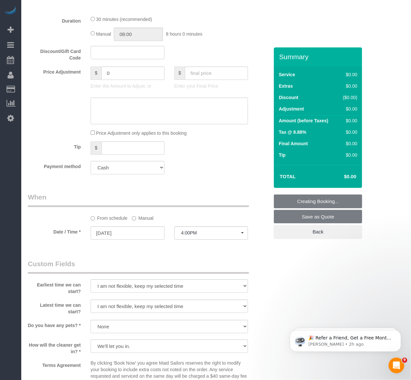
scroll to position [333, 0]
